Goal: Find specific page/section: Find specific page/section

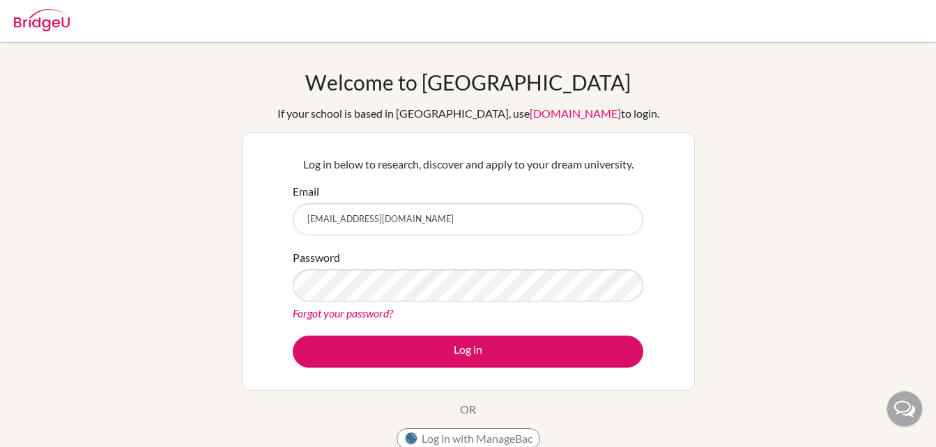
click at [615, 350] on button "Log in" at bounding box center [468, 352] width 351 height 32
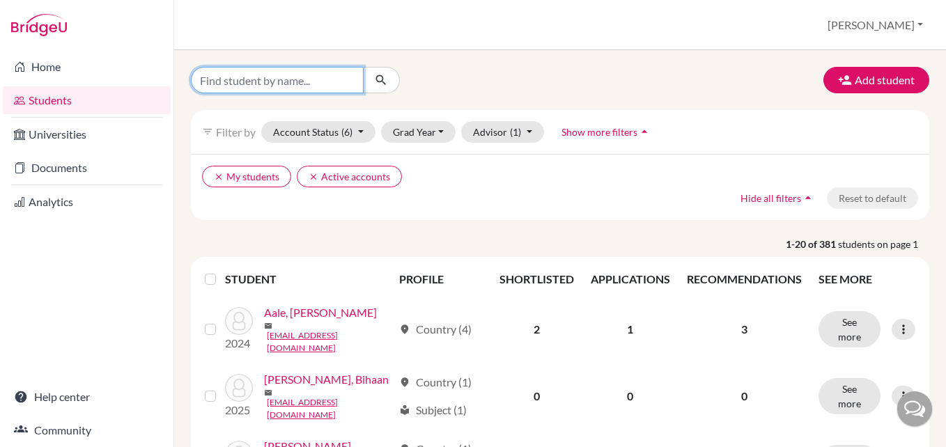
click at [254, 78] on input "Find student by name..." at bounding box center [277, 80] width 173 height 26
type input "Saimon"
click button "submit" at bounding box center [381, 80] width 37 height 26
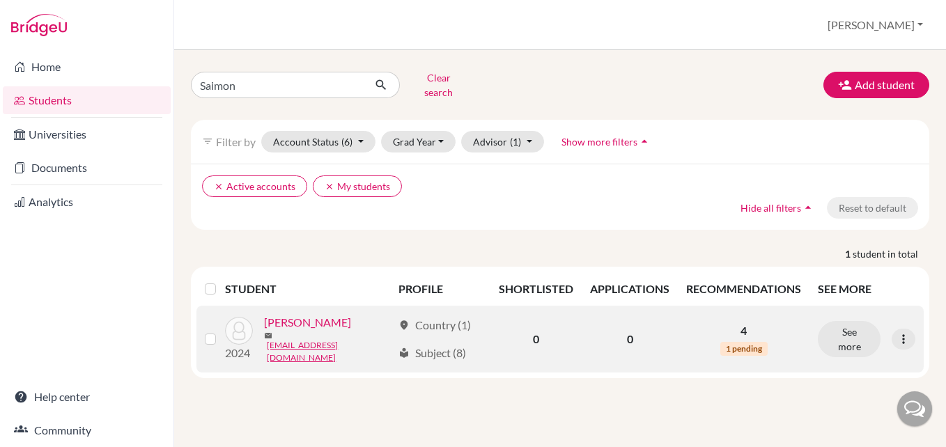
click at [309, 318] on link "Kunwar, Saimon" at bounding box center [307, 322] width 87 height 17
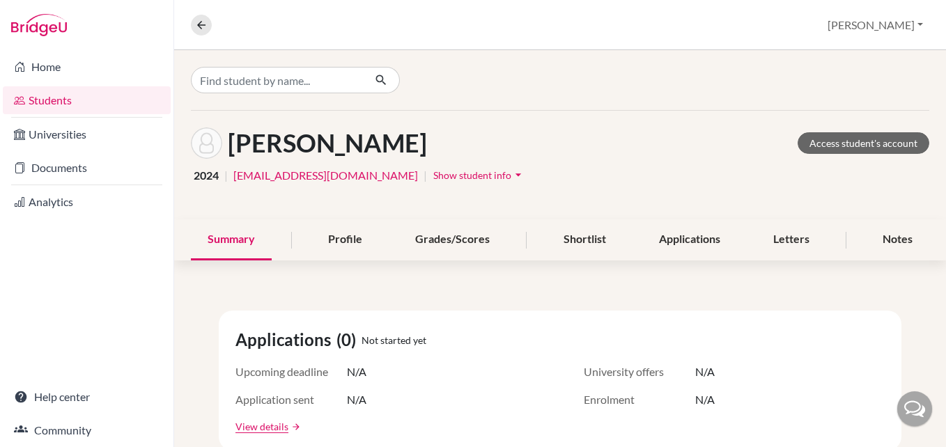
click at [433, 175] on span "Show student info" at bounding box center [472, 175] width 78 height 12
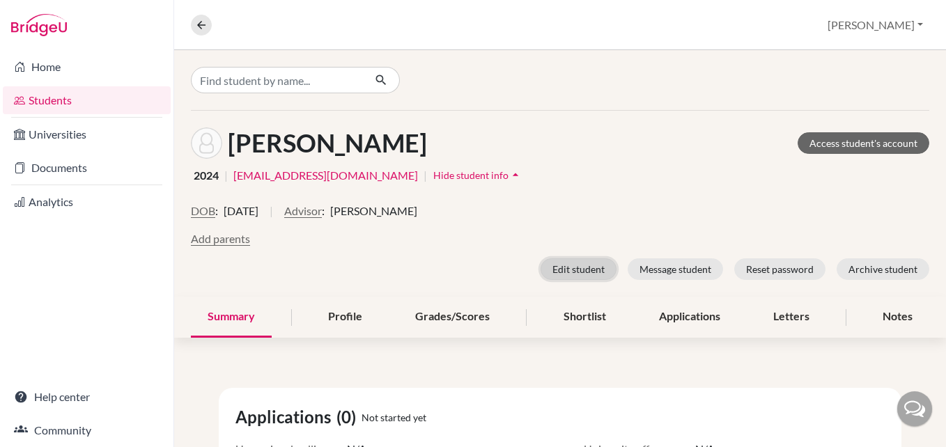
click at [564, 270] on button "Edit student" at bounding box center [579, 270] width 76 height 22
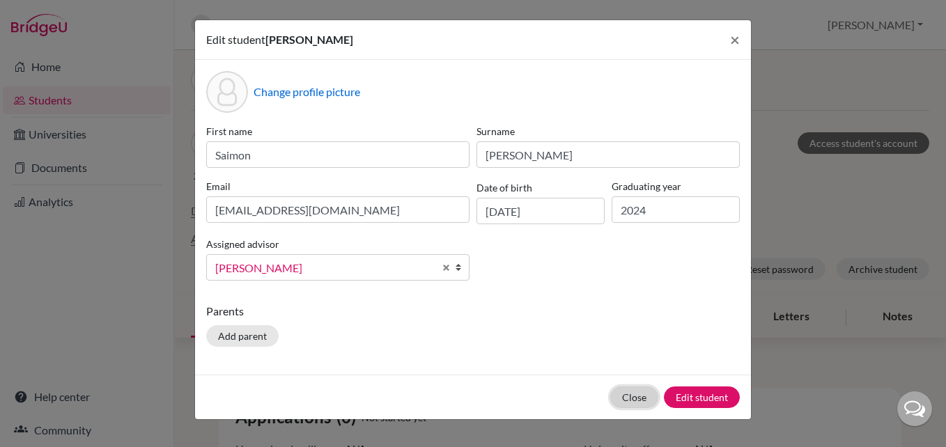
click at [643, 402] on button "Close" at bounding box center [634, 398] width 48 height 22
